Goal: Find specific page/section: Find specific page/section

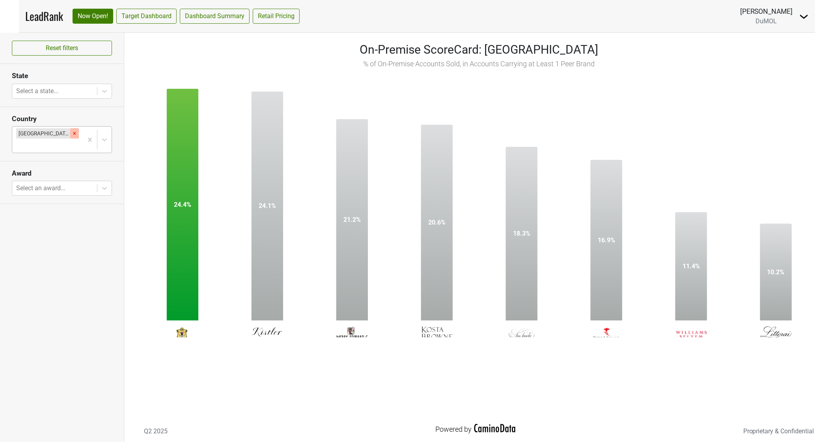
click at [72, 132] on icon "Remove United States" at bounding box center [75, 134] width 6 height 6
click at [56, 140] on div at bounding box center [47, 145] width 63 height 11
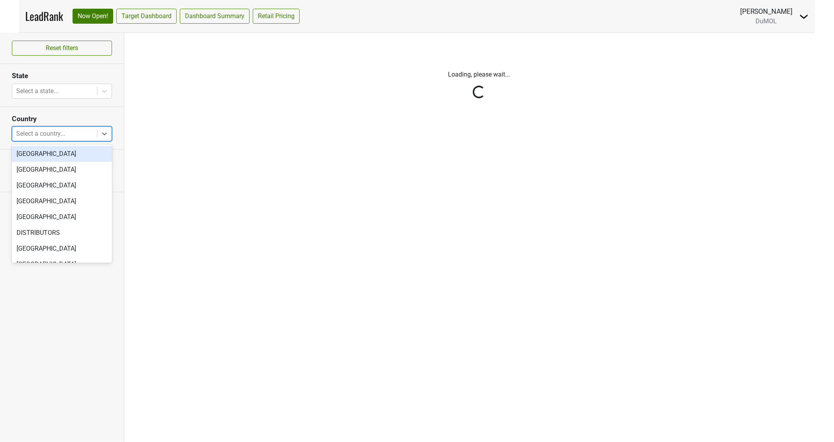
click at [373, 17] on nav "LeadRank Now Open! Target Dashboard Dashboard Summary Retail Pricing [PERSON_NA…" at bounding box center [417, 16] width 796 height 32
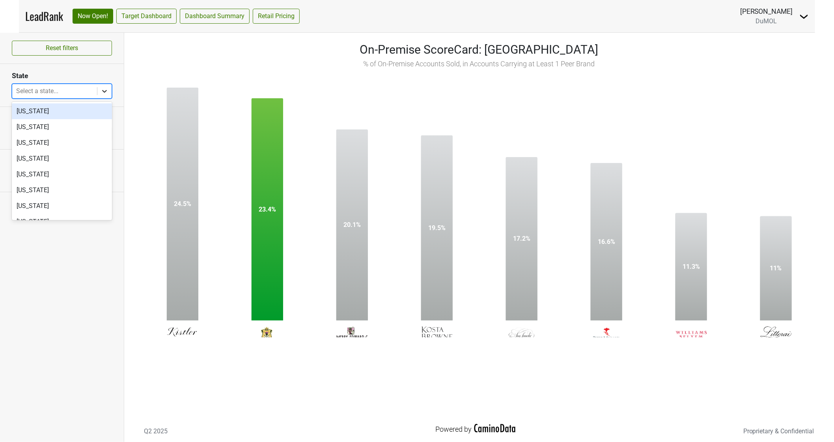
click at [108, 92] on icon at bounding box center [105, 91] width 8 height 8
click at [106, 90] on icon at bounding box center [105, 91] width 8 height 8
click at [48, 112] on div "[US_STATE]" at bounding box center [62, 111] width 100 height 16
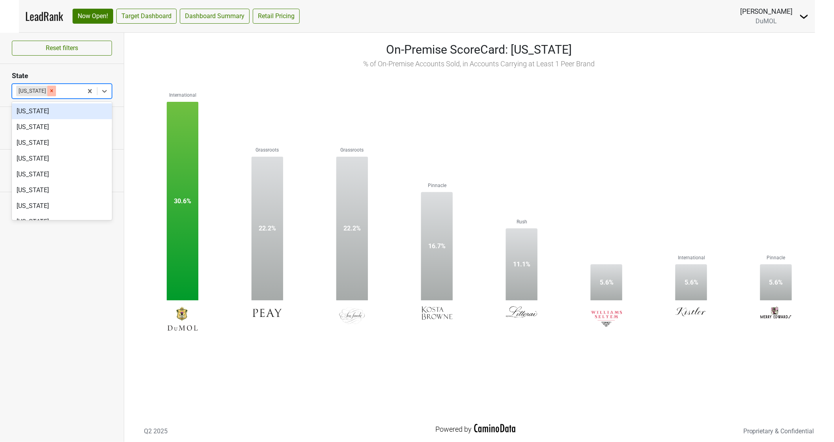
click at [49, 91] on icon "Remove Alabama" at bounding box center [52, 91] width 6 height 6
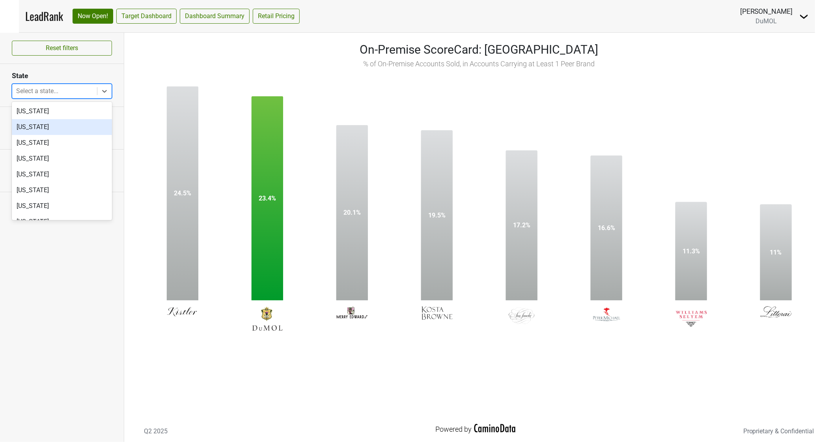
click at [43, 127] on div "[US_STATE]" at bounding box center [62, 127] width 100 height 16
click at [43, 135] on div "[US_STATE]" at bounding box center [62, 143] width 100 height 16
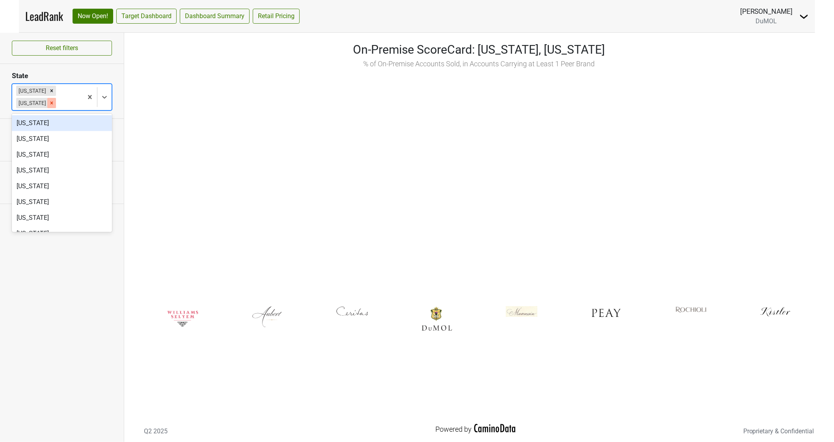
click at [54, 100] on icon "Remove Arizona" at bounding box center [52, 103] width 6 height 6
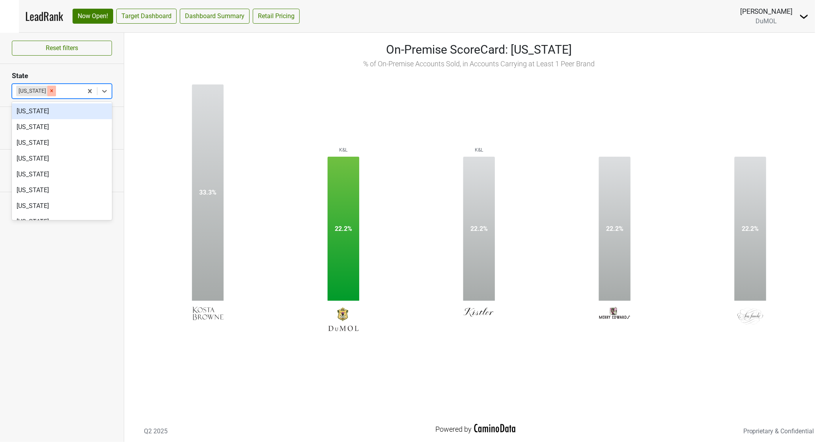
click at [50, 91] on icon "Remove Alaska" at bounding box center [51, 91] width 3 height 3
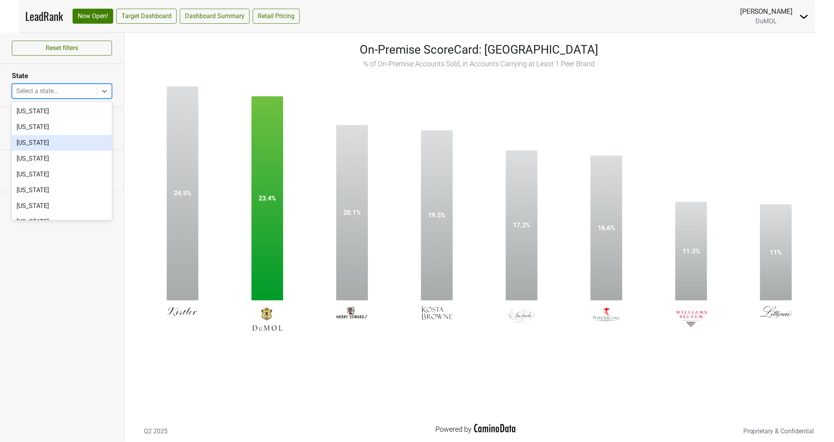
click at [22, 141] on div "[US_STATE]" at bounding box center [62, 143] width 100 height 16
click at [22, 151] on div "[US_STATE]" at bounding box center [62, 159] width 100 height 16
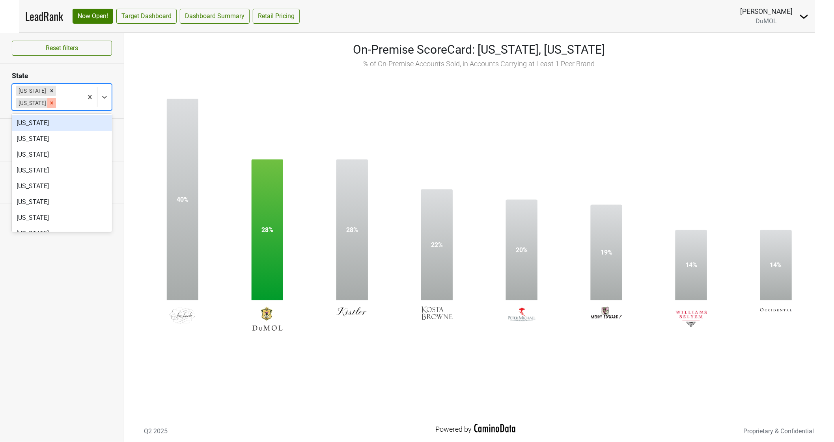
click at [49, 103] on icon "Remove Arkansas" at bounding box center [52, 103] width 6 height 6
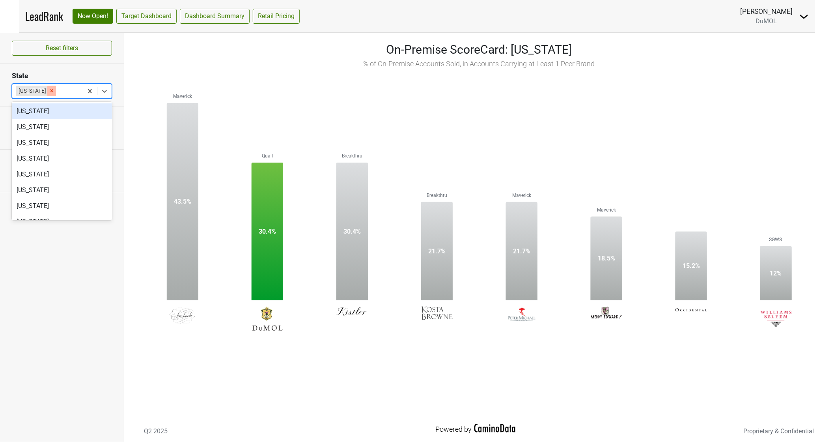
click at [49, 91] on icon "Remove Arizona" at bounding box center [52, 91] width 6 height 6
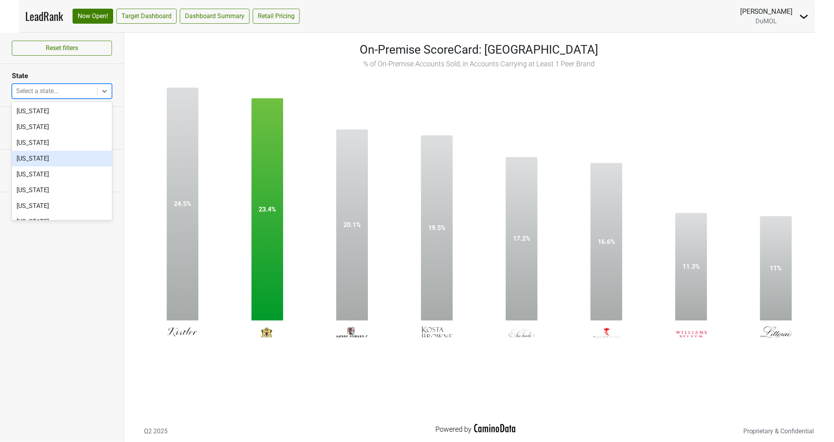
click at [39, 162] on div "[US_STATE]" at bounding box center [62, 159] width 100 height 16
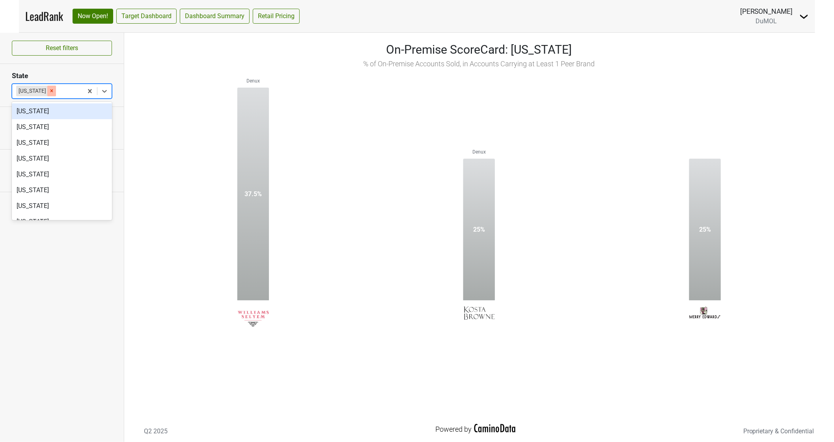
click at [50, 92] on icon "Remove Arkansas" at bounding box center [51, 91] width 3 height 3
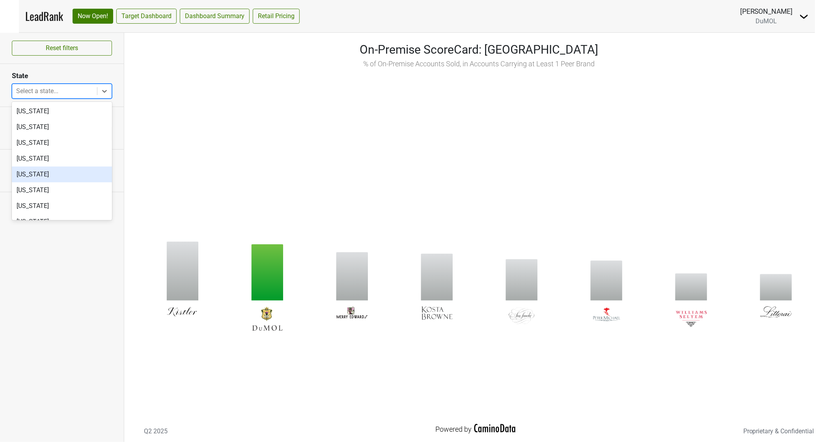
click at [36, 170] on div "[US_STATE]" at bounding box center [62, 174] width 100 height 16
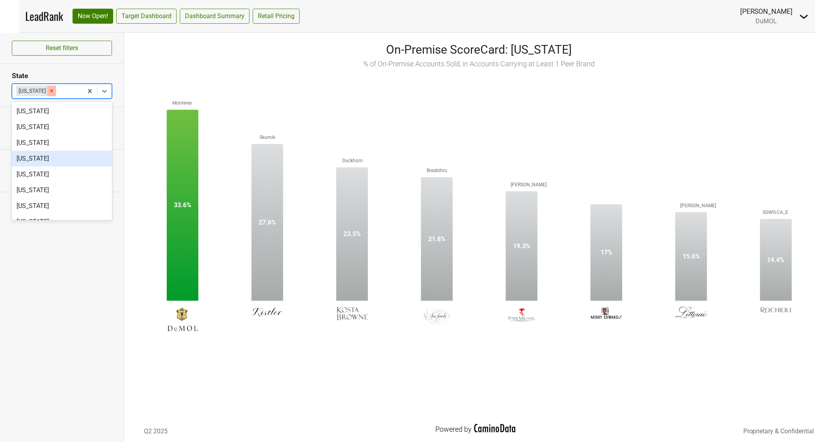
click at [49, 92] on icon "Remove California" at bounding box center [52, 91] width 6 height 6
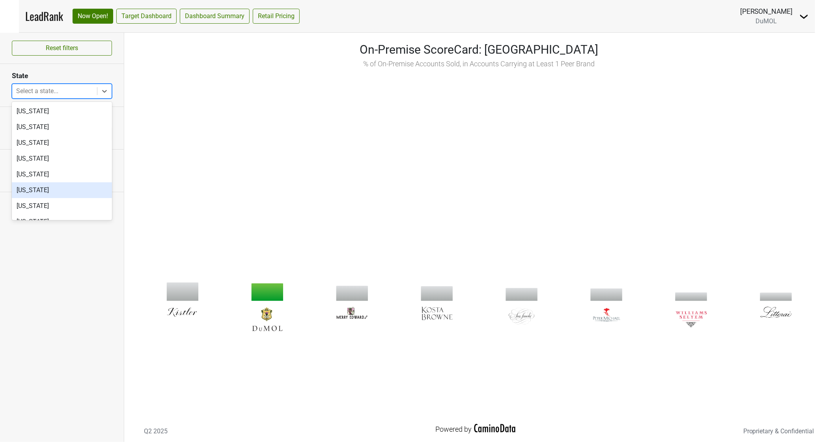
click at [39, 192] on div "[US_STATE]" at bounding box center [62, 190] width 100 height 16
click at [39, 198] on div "[US_STATE]" at bounding box center [62, 206] width 100 height 16
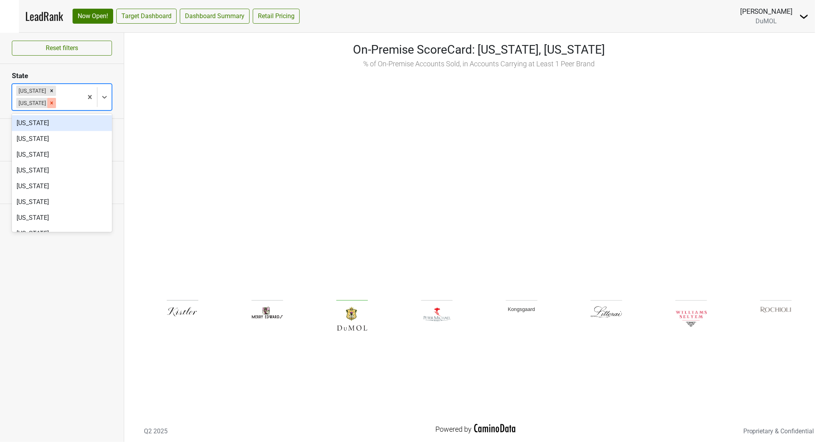
click at [54, 100] on icon "Remove Connecticut" at bounding box center [52, 103] width 6 height 6
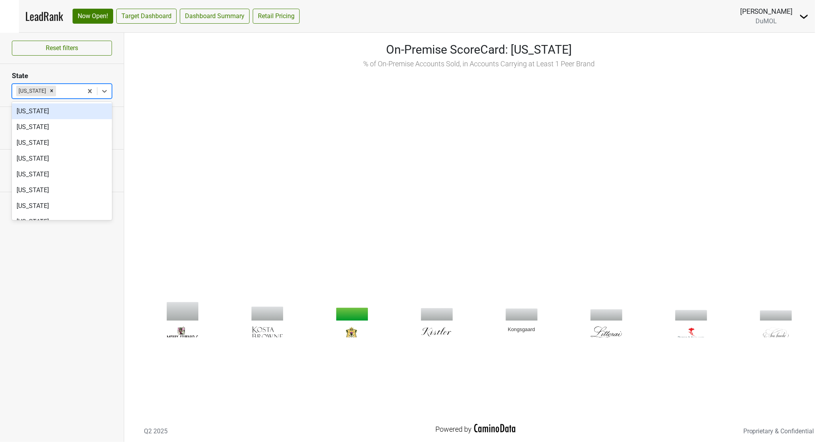
click at [364, 16] on nav "LeadRank Now Open! Target Dashboard Dashboard Summary Retail Pricing [PERSON_NA…" at bounding box center [417, 16] width 796 height 32
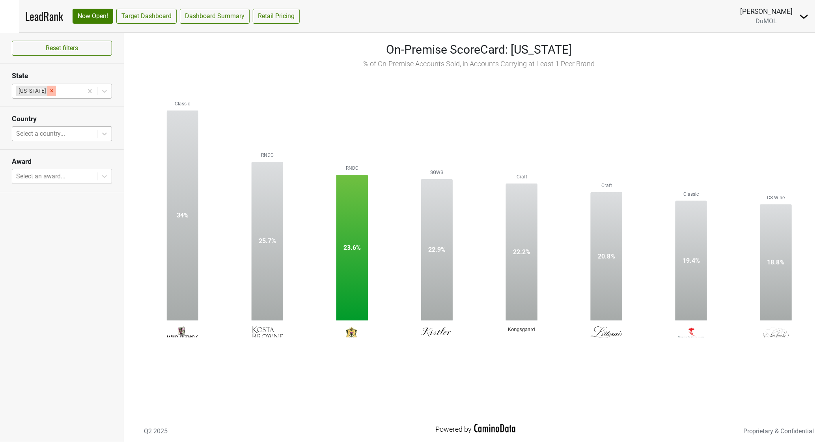
click at [49, 92] on icon "Remove Colorado" at bounding box center [52, 91] width 6 height 6
click at [58, 92] on div at bounding box center [68, 91] width 21 height 11
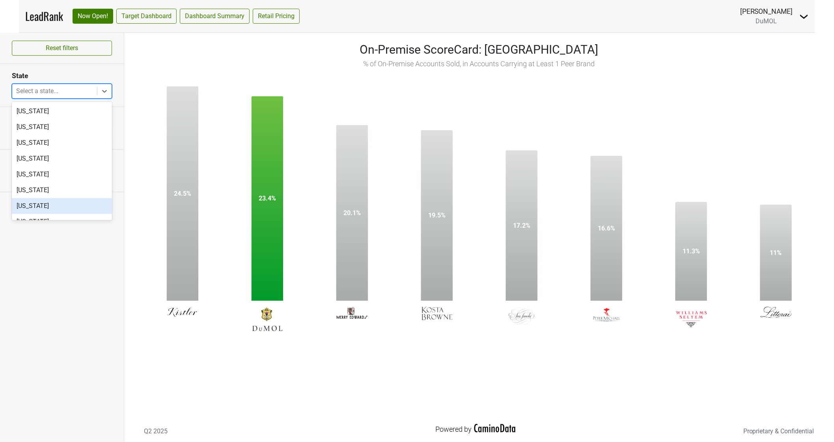
scroll to position [44, 0]
click at [47, 166] on div "[US_STATE]" at bounding box center [62, 162] width 100 height 16
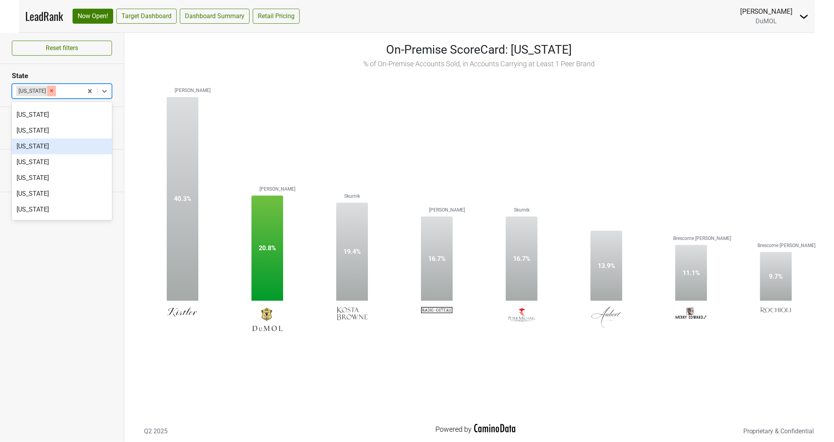
click at [52, 91] on icon "Remove Connecticut" at bounding box center [52, 91] width 6 height 6
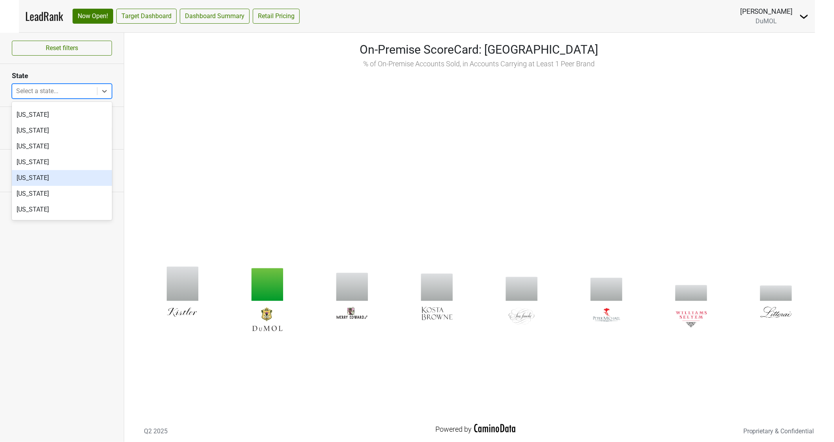
click at [46, 177] on div "[US_STATE]" at bounding box center [62, 178] width 100 height 16
click at [46, 186] on div "[US_STATE]" at bounding box center [62, 194] width 100 height 16
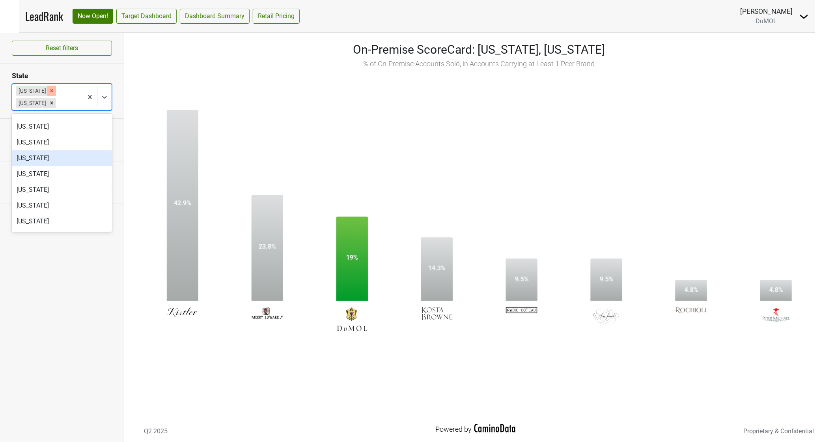
click at [50, 91] on icon "Remove Delaware" at bounding box center [51, 90] width 3 height 3
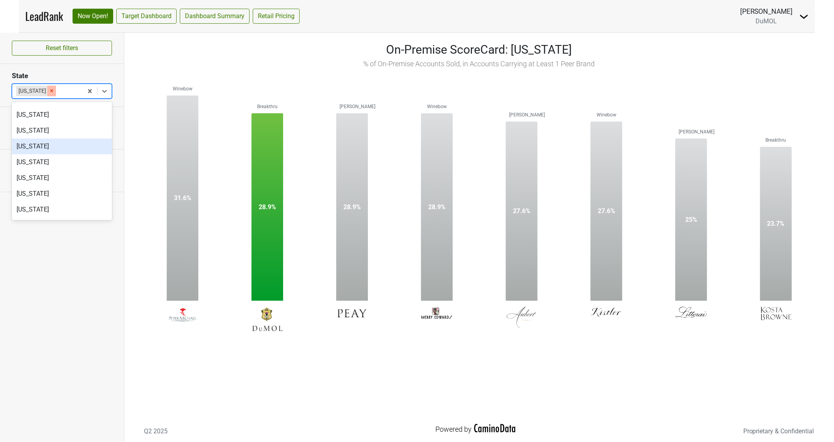
click at [56, 93] on div "Remove District of Columbia" at bounding box center [51, 91] width 9 height 10
click at [72, 93] on div at bounding box center [68, 91] width 21 height 11
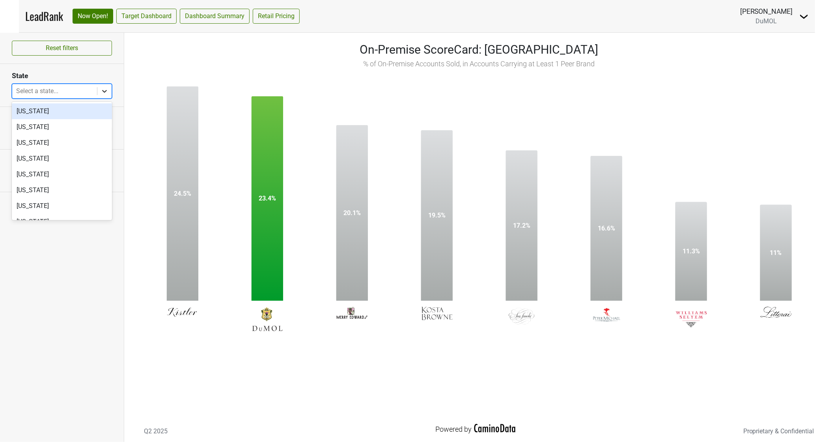
click at [103, 91] on icon at bounding box center [104, 91] width 5 height 3
click at [103, 90] on icon at bounding box center [105, 91] width 8 height 8
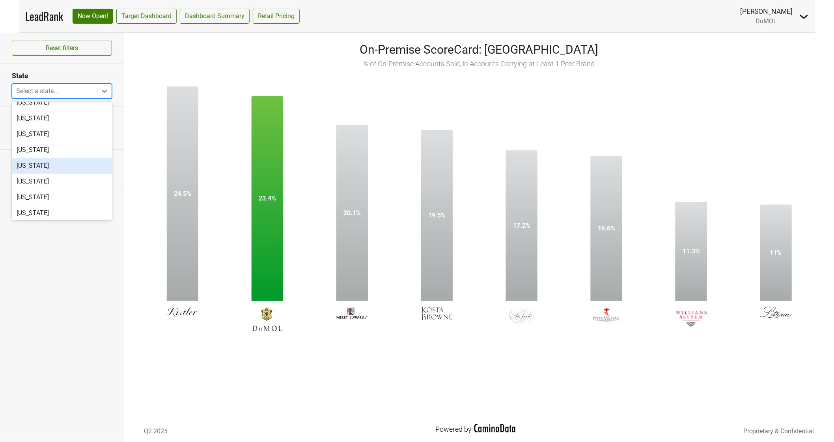
click at [65, 159] on div "[US_STATE]" at bounding box center [62, 166] width 100 height 16
click at [65, 173] on div "[US_STATE]" at bounding box center [62, 181] width 100 height 16
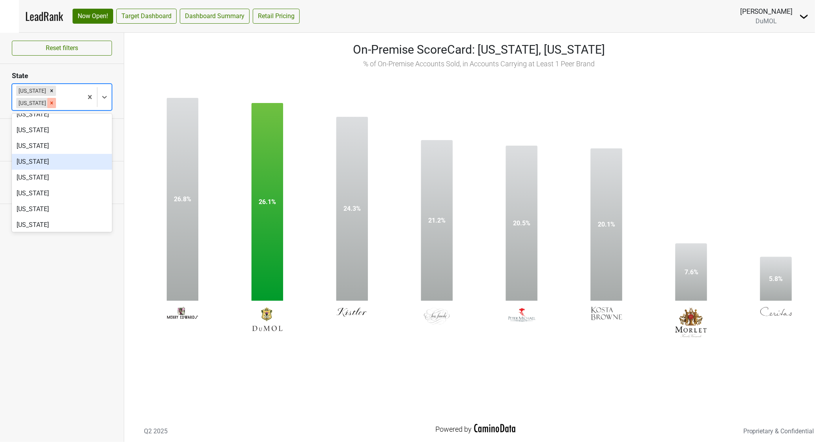
click at [54, 100] on icon "Remove Georgia" at bounding box center [52, 103] width 6 height 6
click at [71, 97] on div at bounding box center [68, 102] width 21 height 11
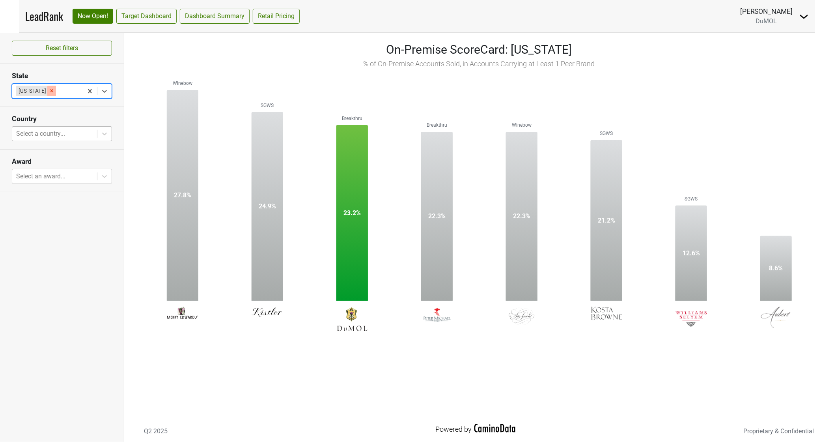
click at [49, 92] on icon "Remove Florida" at bounding box center [52, 91] width 6 height 6
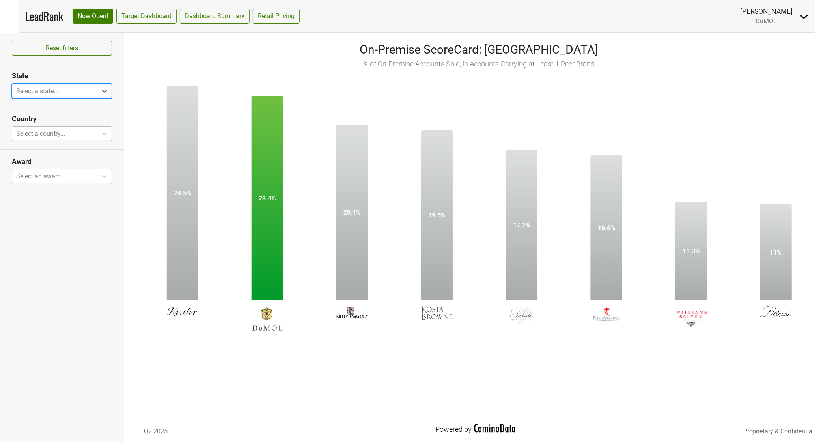
click at [104, 90] on icon at bounding box center [105, 91] width 8 height 8
click at [106, 88] on icon at bounding box center [105, 91] width 8 height 8
click at [40, 183] on div "[US_STATE]" at bounding box center [62, 181] width 100 height 16
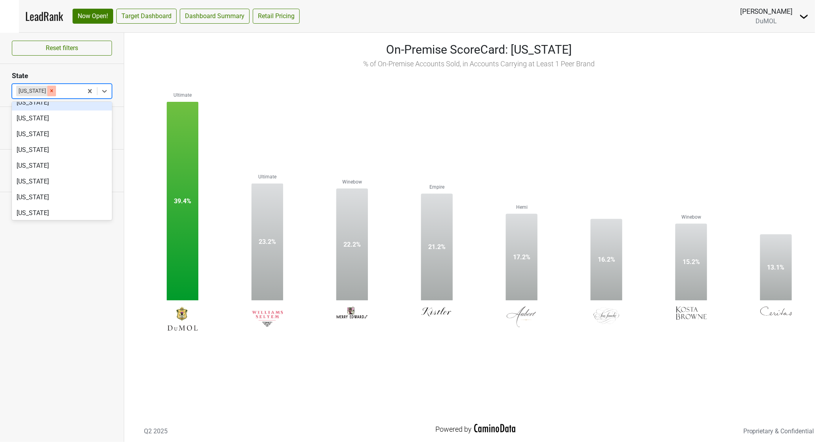
click at [50, 91] on icon "Remove Georgia" at bounding box center [51, 91] width 3 height 3
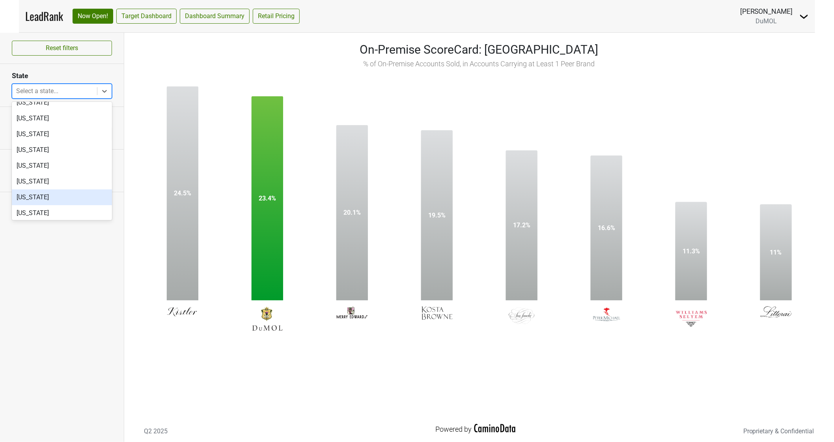
click at [30, 195] on div "[US_STATE]" at bounding box center [62, 197] width 100 height 16
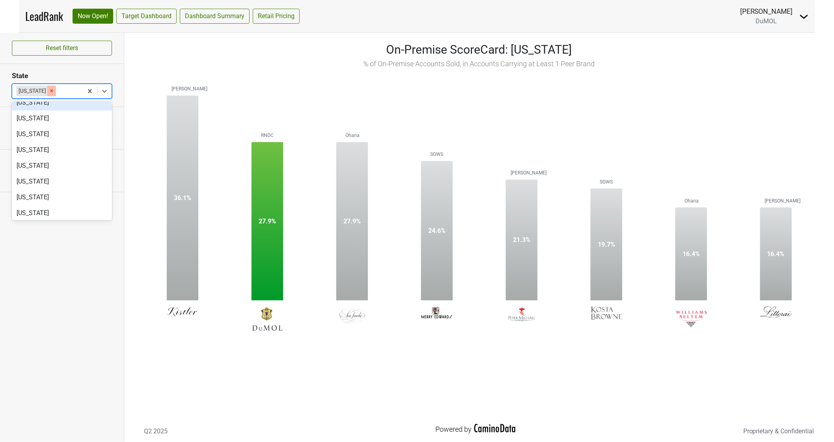
click at [50, 91] on icon "Remove Hawaii" at bounding box center [51, 91] width 3 height 3
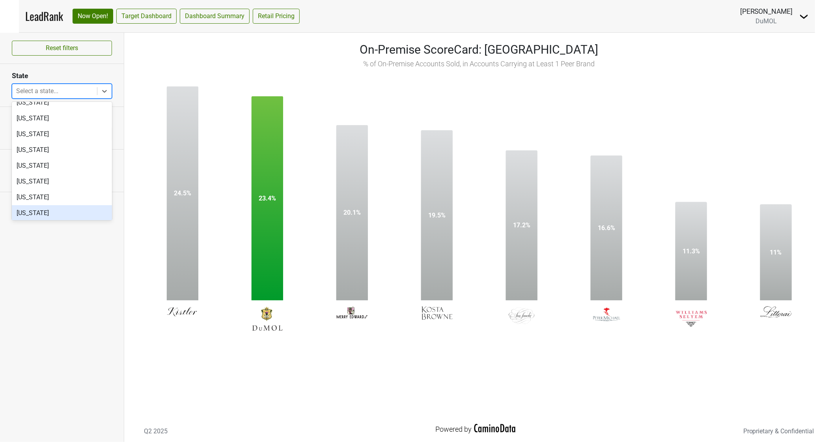
click at [20, 213] on div "[US_STATE]" at bounding box center [62, 213] width 100 height 16
click at [20, 221] on div "[US_STATE]" at bounding box center [62, 229] width 100 height 16
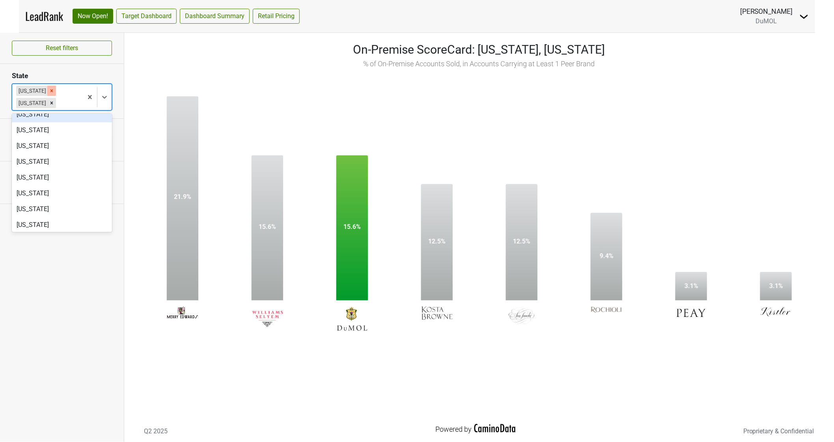
click at [50, 91] on icon "Remove Idaho" at bounding box center [51, 90] width 3 height 3
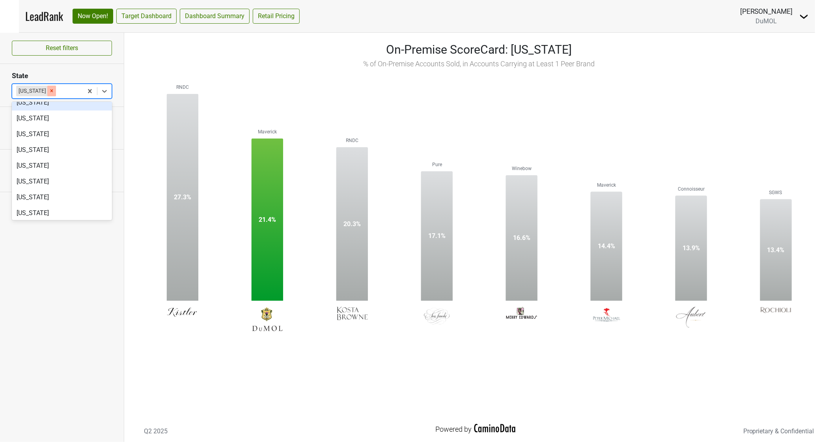
click at [49, 91] on icon "Remove Illinois" at bounding box center [52, 91] width 6 height 6
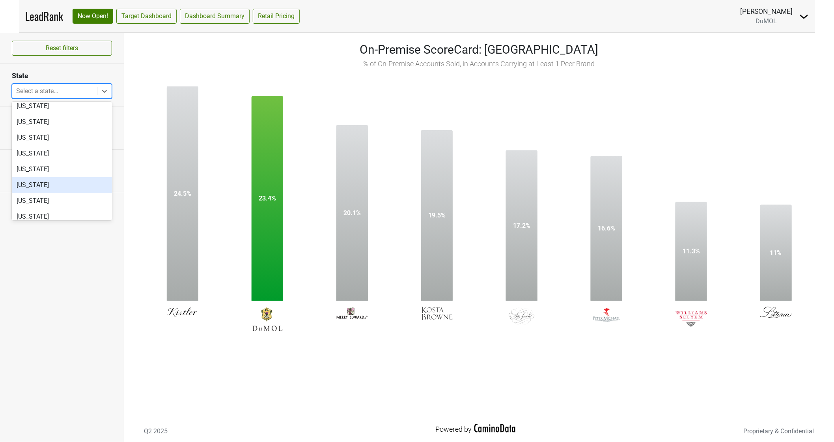
scroll to position [175, 0]
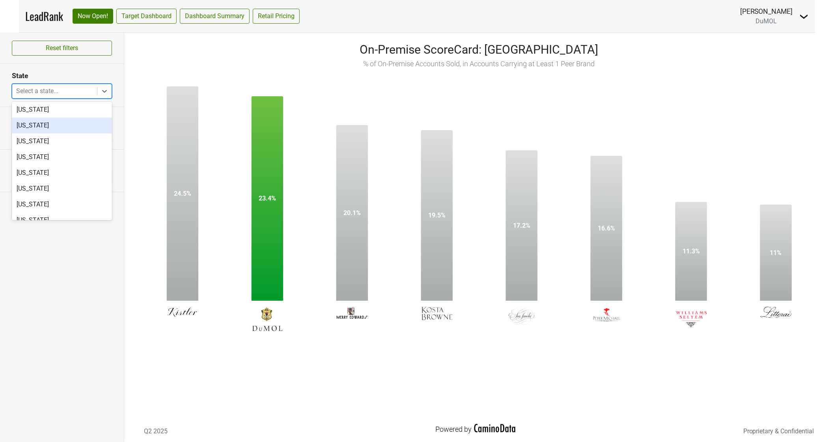
click at [38, 127] on div "[US_STATE]" at bounding box center [62, 125] width 100 height 16
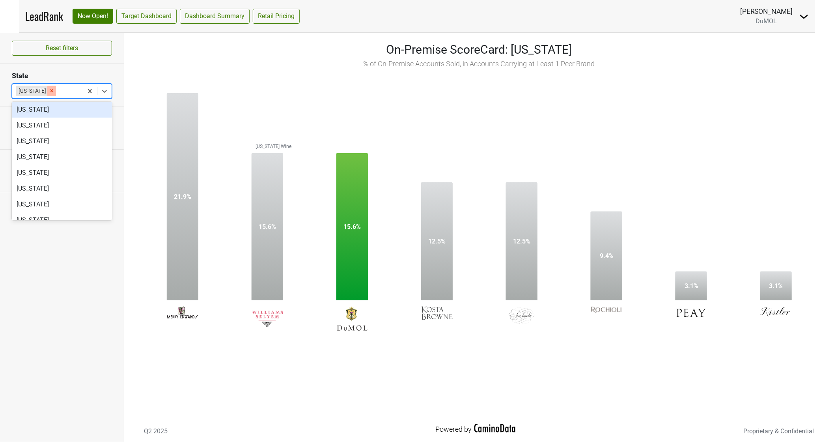
click at [50, 90] on icon "Remove Idaho" at bounding box center [51, 91] width 3 height 3
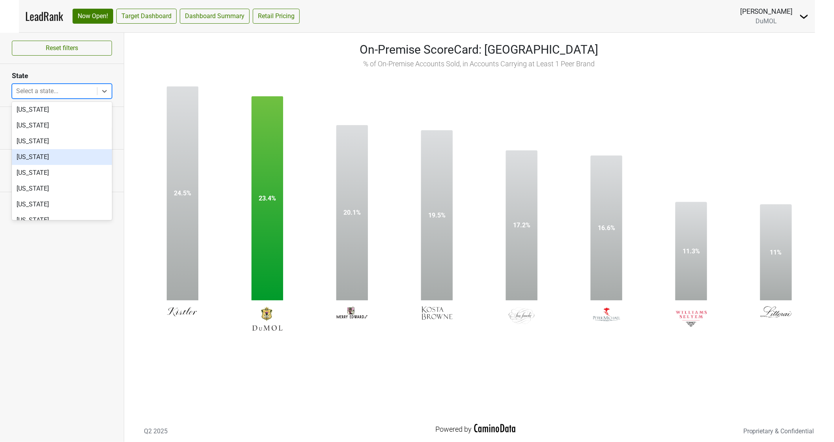
click at [40, 160] on div "[US_STATE]" at bounding box center [62, 157] width 100 height 16
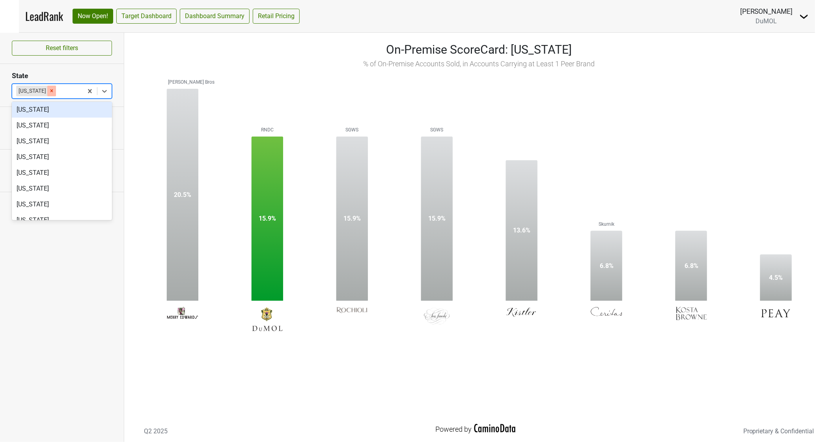
click at [49, 92] on icon "Remove Indiana" at bounding box center [52, 91] width 6 height 6
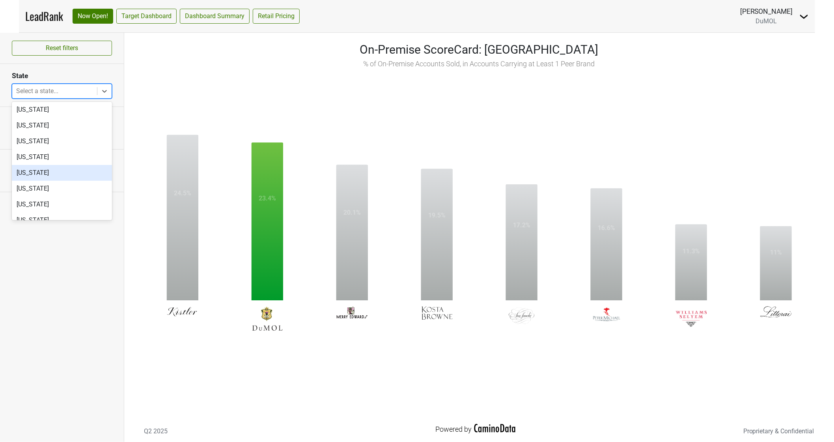
click at [34, 170] on div "[US_STATE]" at bounding box center [62, 173] width 100 height 16
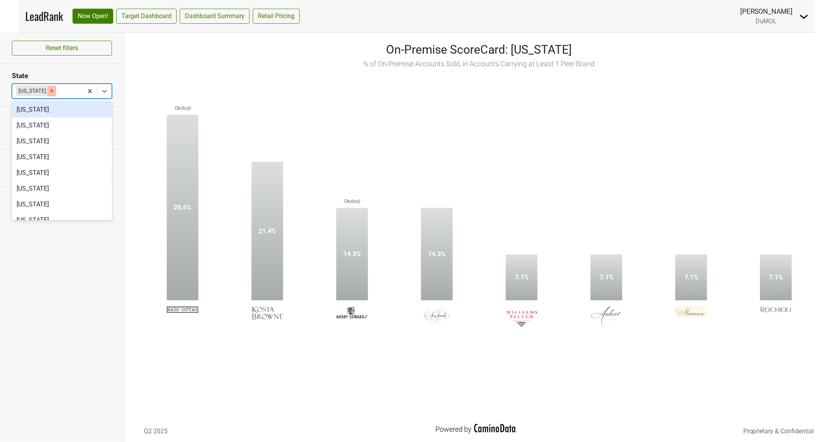
click at [50, 91] on icon "Remove Iowa" at bounding box center [51, 91] width 3 height 3
click at [58, 91] on div at bounding box center [68, 91] width 21 height 11
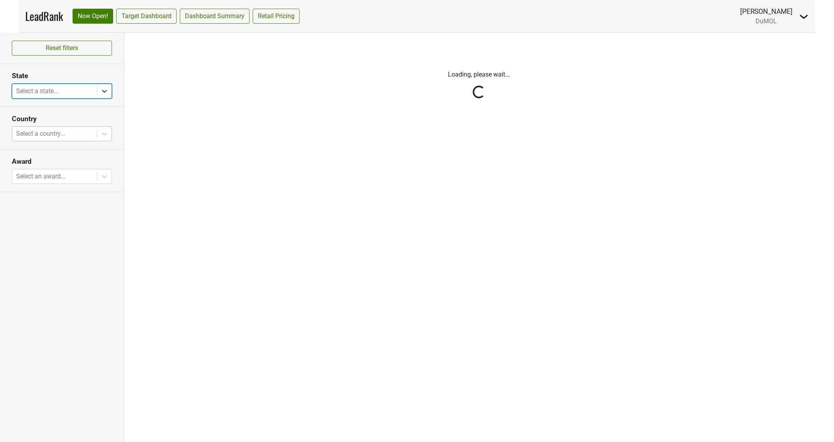
click at [107, 90] on icon at bounding box center [105, 91] width 8 height 8
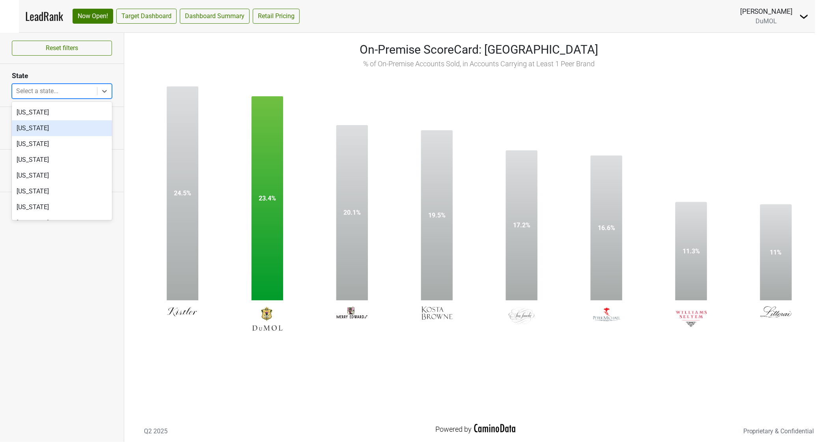
scroll to position [219, 0]
click at [45, 147] on div "[US_STATE]" at bounding box center [62, 145] width 100 height 16
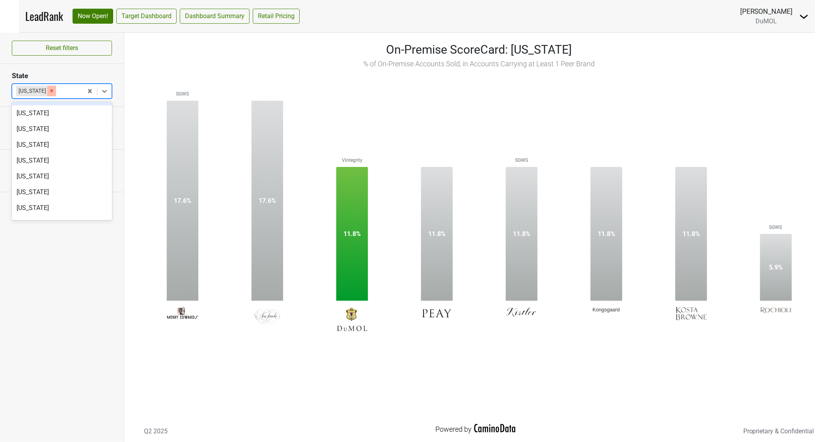
click at [49, 91] on icon "Remove Kansas" at bounding box center [52, 91] width 6 height 6
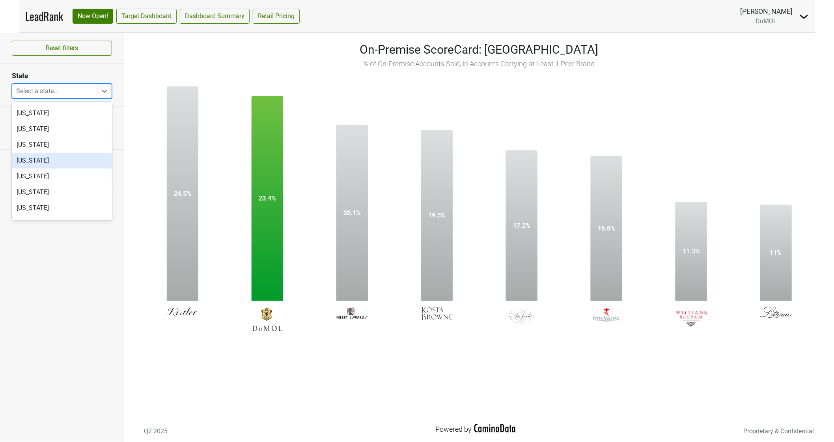
click at [36, 157] on div "[US_STATE]" at bounding box center [62, 161] width 100 height 16
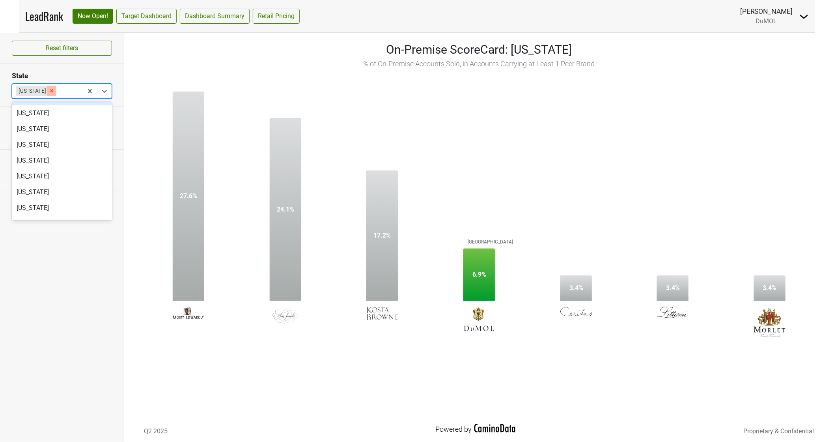
click at [49, 89] on icon "Remove Kentucky" at bounding box center [52, 91] width 6 height 6
click at [58, 89] on div at bounding box center [68, 91] width 21 height 11
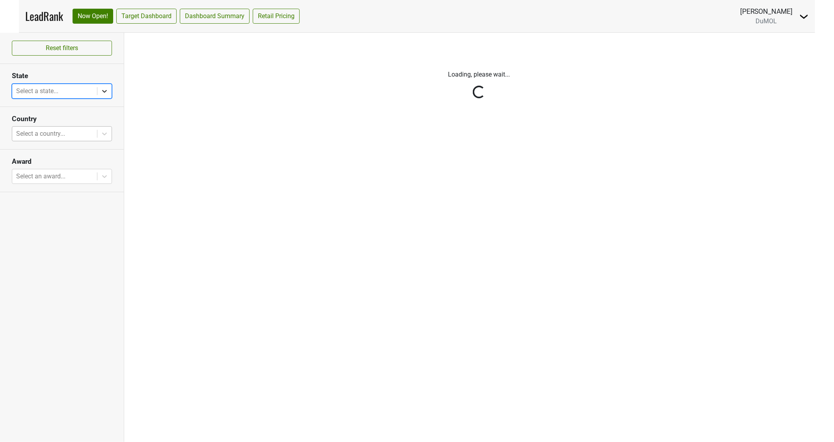
click at [104, 91] on icon at bounding box center [105, 91] width 8 height 8
click at [38, 173] on div "[US_STATE]" at bounding box center [62, 176] width 100 height 16
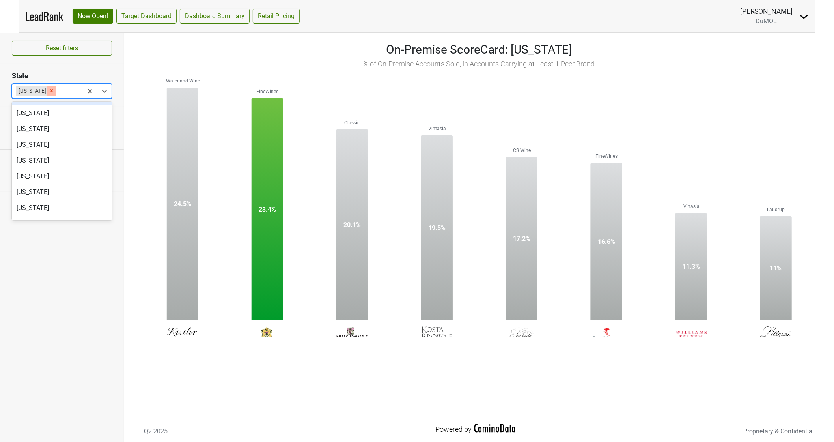
click at [49, 92] on icon "Remove Louisiana" at bounding box center [52, 91] width 6 height 6
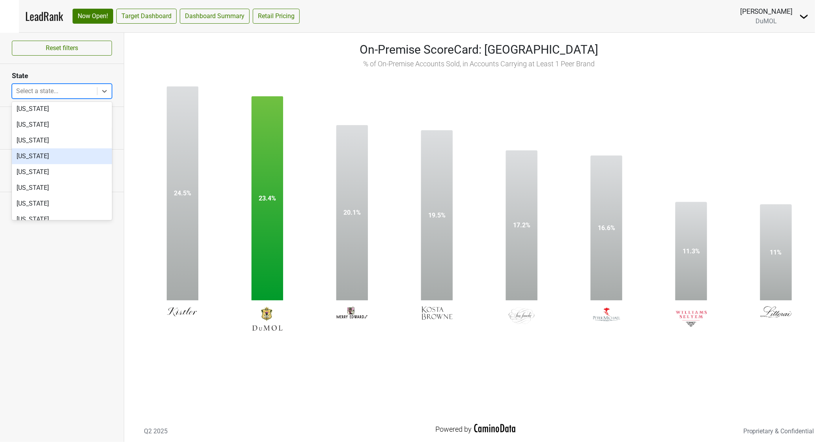
scroll to position [350, 0]
click at [30, 172] on div "[US_STATE]" at bounding box center [62, 171] width 100 height 16
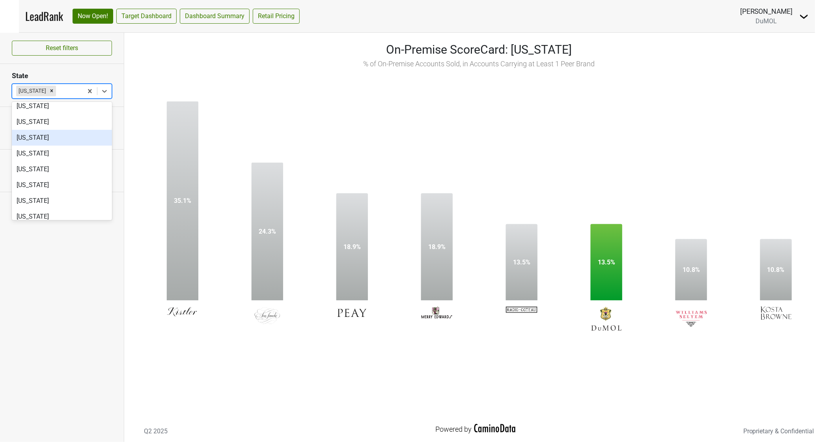
scroll to position [387, 0]
click at [28, 153] on div "[US_STATE]" at bounding box center [62, 150] width 100 height 16
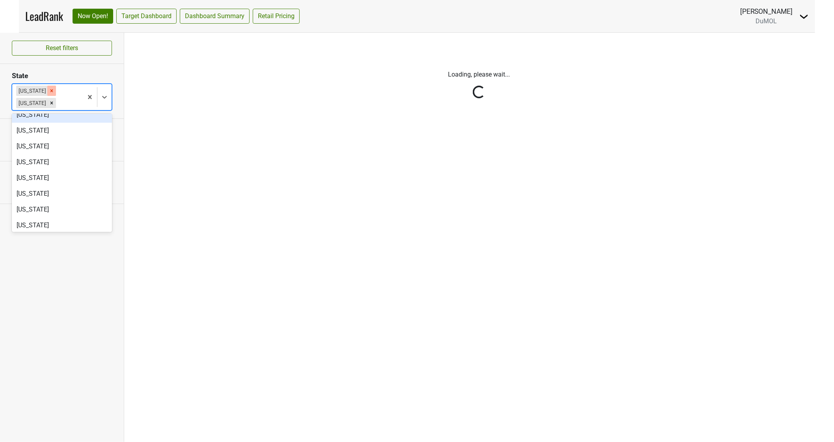
click at [49, 91] on icon "Remove Montana" at bounding box center [52, 91] width 6 height 6
click at [49, 100] on icon "Remove Nevada" at bounding box center [52, 103] width 6 height 6
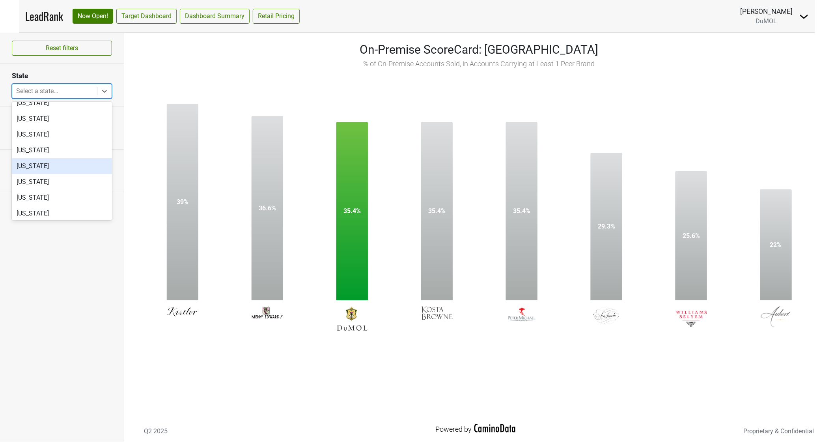
click at [34, 164] on div "[US_STATE]" at bounding box center [62, 166] width 100 height 16
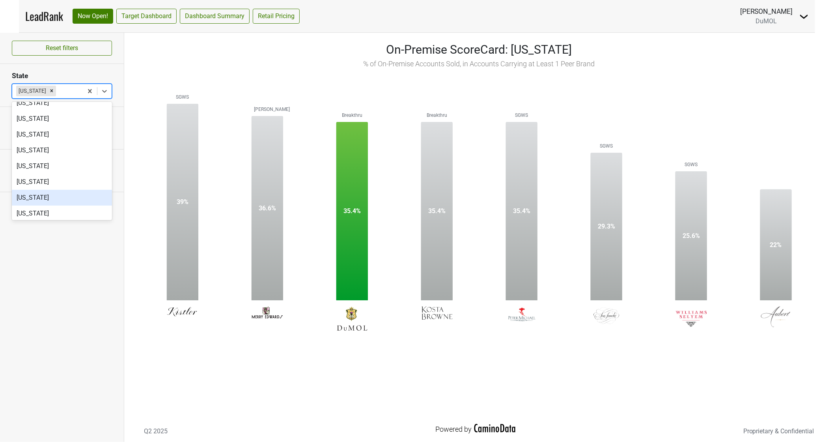
click at [57, 200] on div "[US_STATE]" at bounding box center [62, 198] width 100 height 16
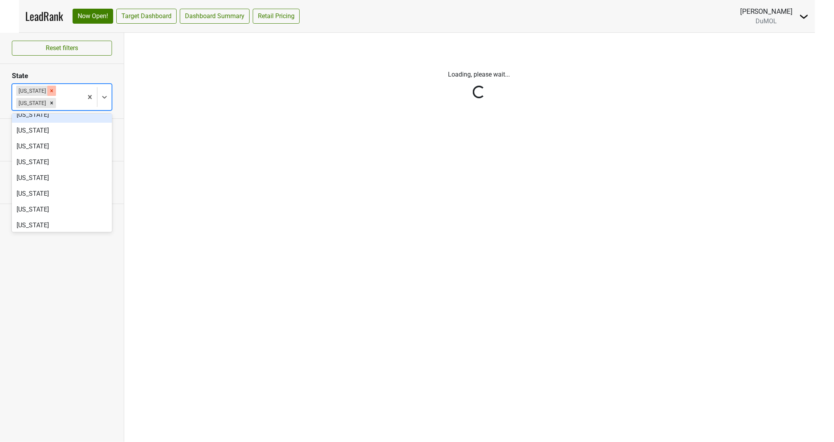
click at [49, 91] on icon "Remove Nevada" at bounding box center [52, 91] width 6 height 6
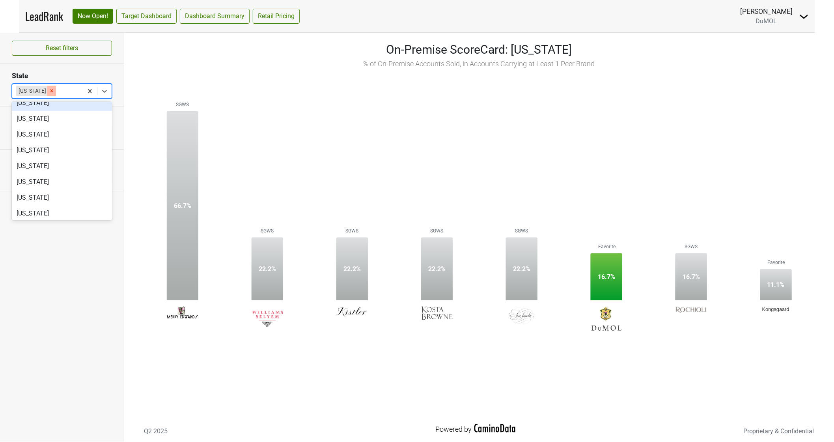
click at [54, 92] on icon "Remove New Mexico" at bounding box center [52, 91] width 6 height 6
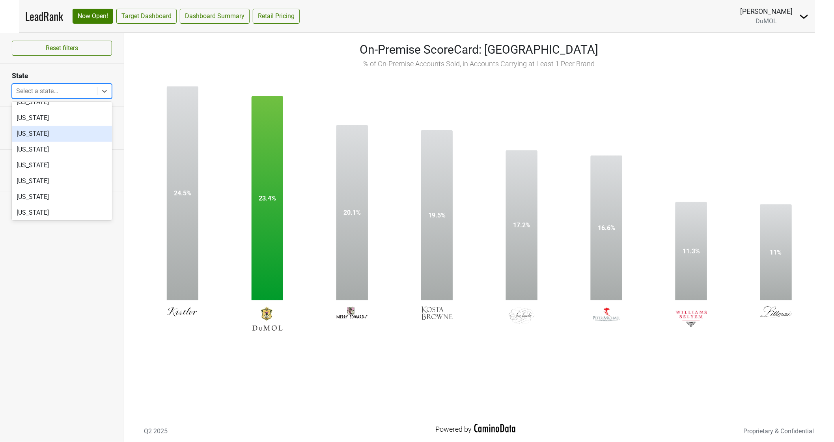
scroll to position [606, 0]
click at [49, 119] on div "[US_STATE]" at bounding box center [62, 121] width 100 height 16
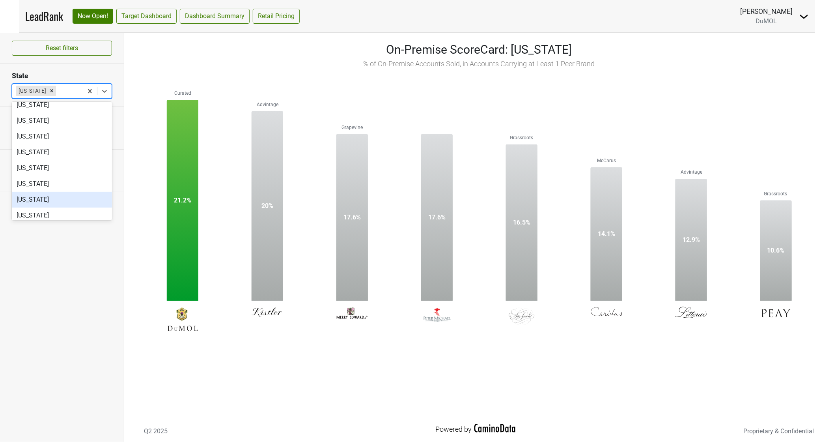
click at [294, 49] on div "On-Premise ScoreCard: [US_STATE] % of On-Premise Accounts Sold, in Accounts Car…" at bounding box center [479, 55] width 686 height 28
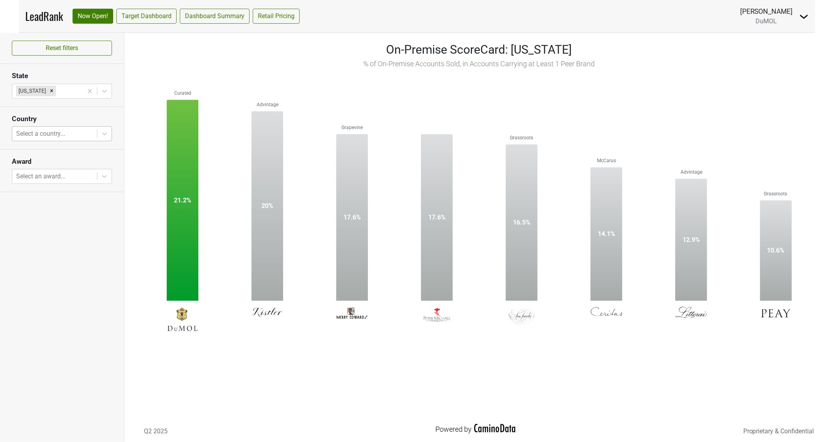
click at [56, 93] on div "Remove South Carolina" at bounding box center [51, 91] width 9 height 10
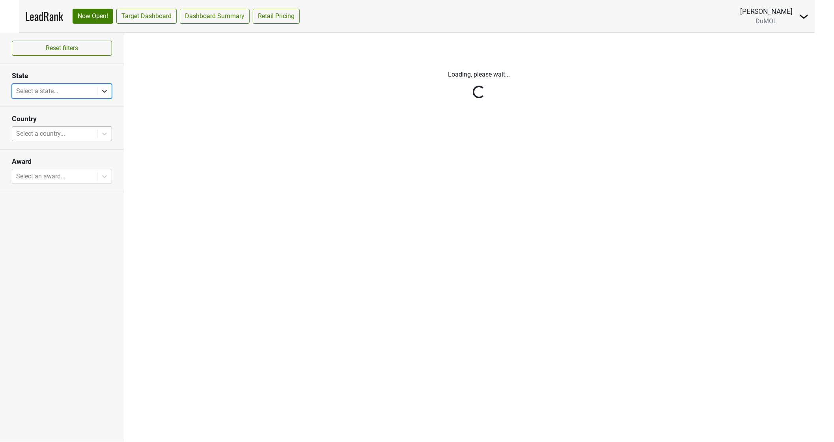
click at [104, 91] on icon at bounding box center [105, 91] width 8 height 8
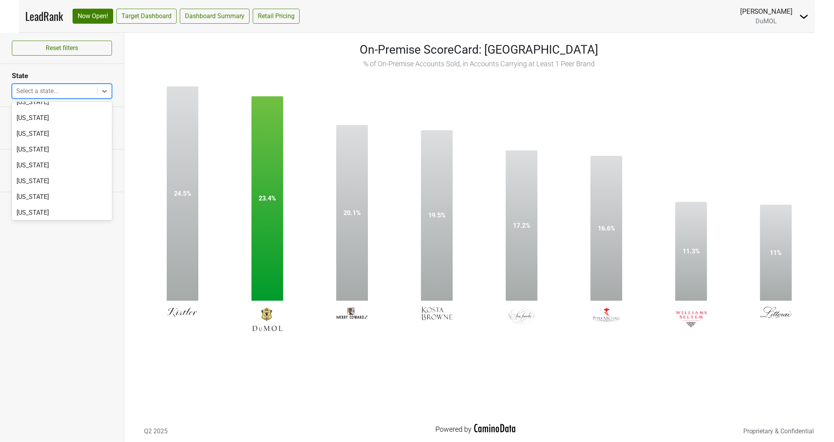
scroll to position [673, 0]
click at [50, 164] on div "[US_STATE]" at bounding box center [62, 164] width 100 height 16
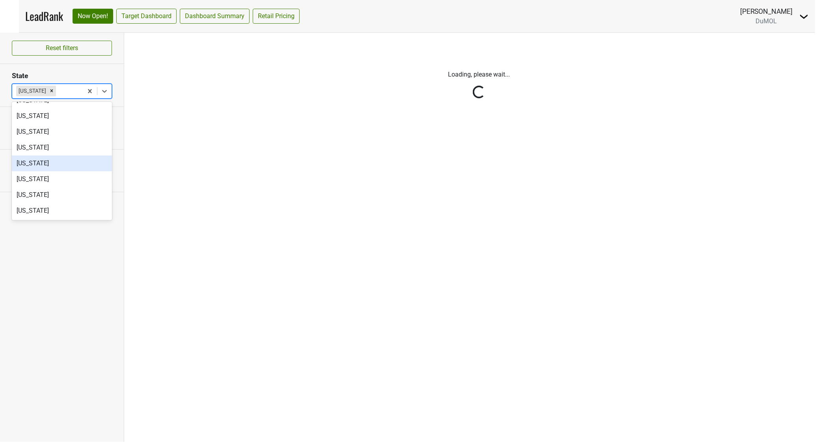
scroll to position [657, 0]
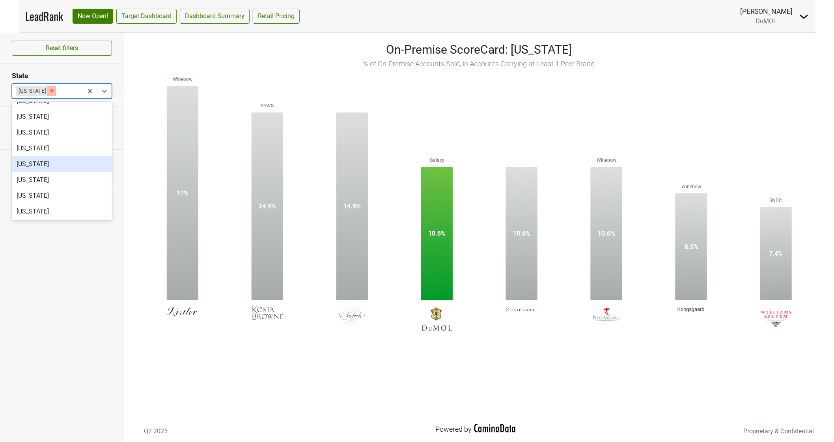
click at [52, 93] on icon "Remove Washington" at bounding box center [52, 91] width 6 height 6
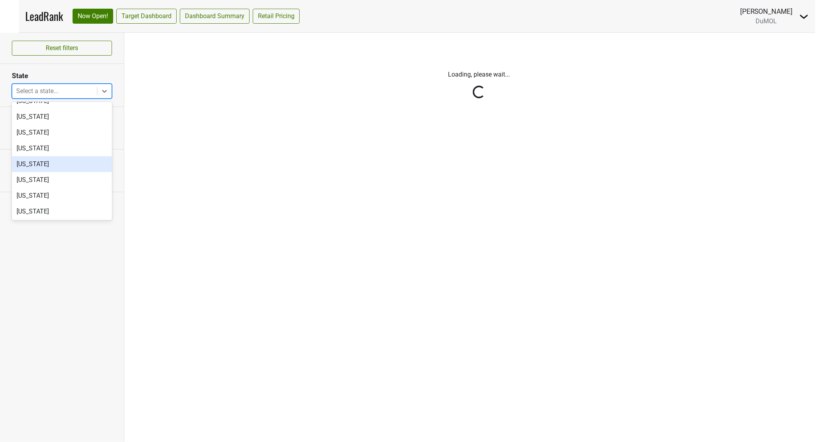
scroll to position [673, 0]
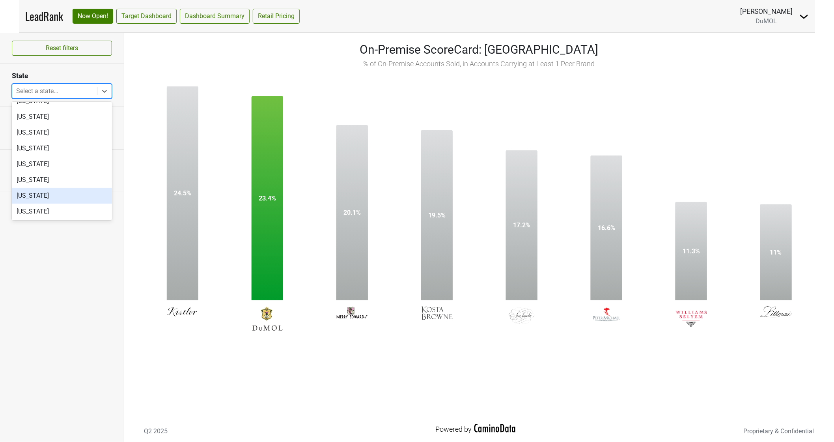
click at [28, 195] on div "[US_STATE]" at bounding box center [62, 196] width 100 height 16
click at [28, 188] on div "[US_STATE]" at bounding box center [62, 180] width 100 height 16
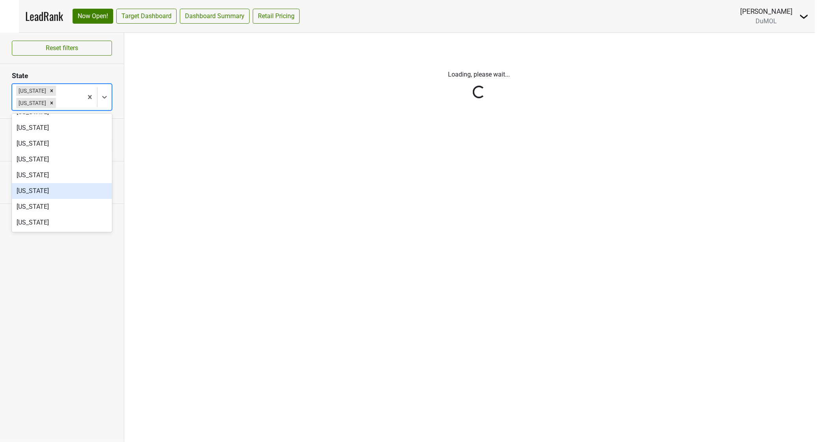
scroll to position [641, 0]
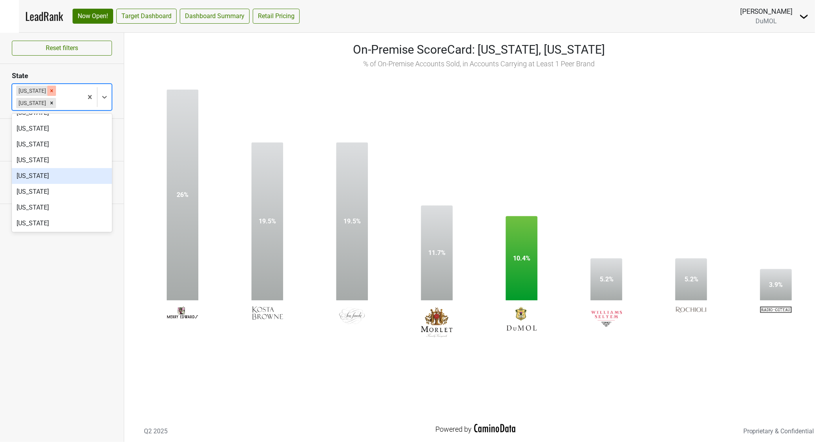
click at [51, 90] on icon "Remove Wisconsin" at bounding box center [52, 91] width 6 height 6
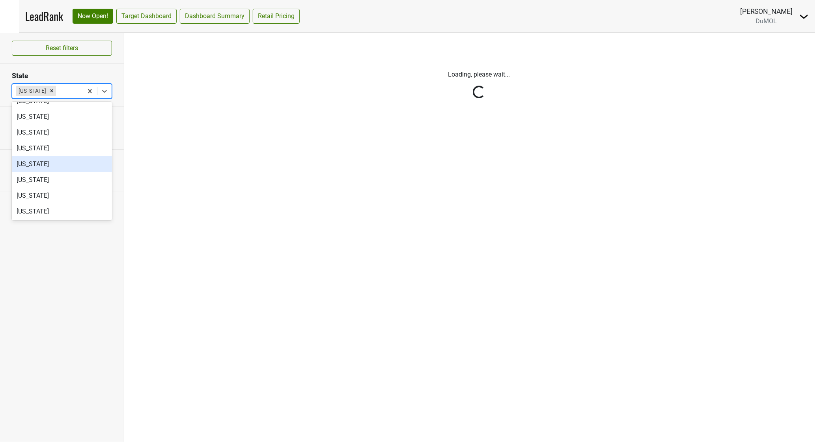
scroll to position [657, 0]
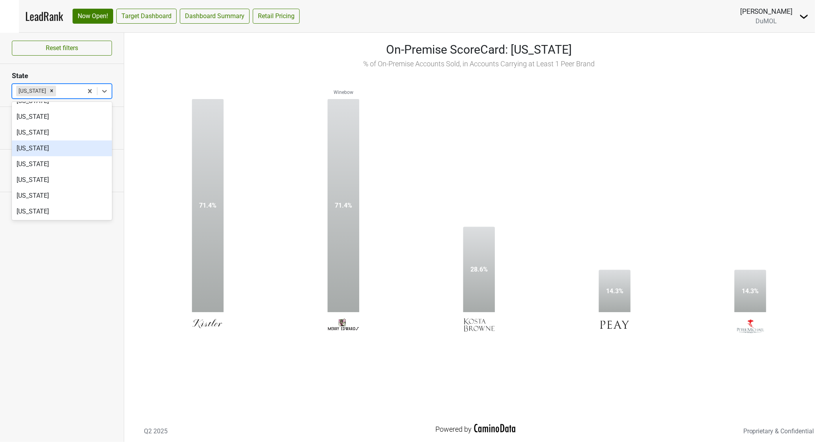
click at [54, 89] on icon "Remove West Virginia" at bounding box center [52, 91] width 6 height 6
click at [58, 89] on div at bounding box center [68, 91] width 21 height 11
